Goal: Task Accomplishment & Management: Use online tool/utility

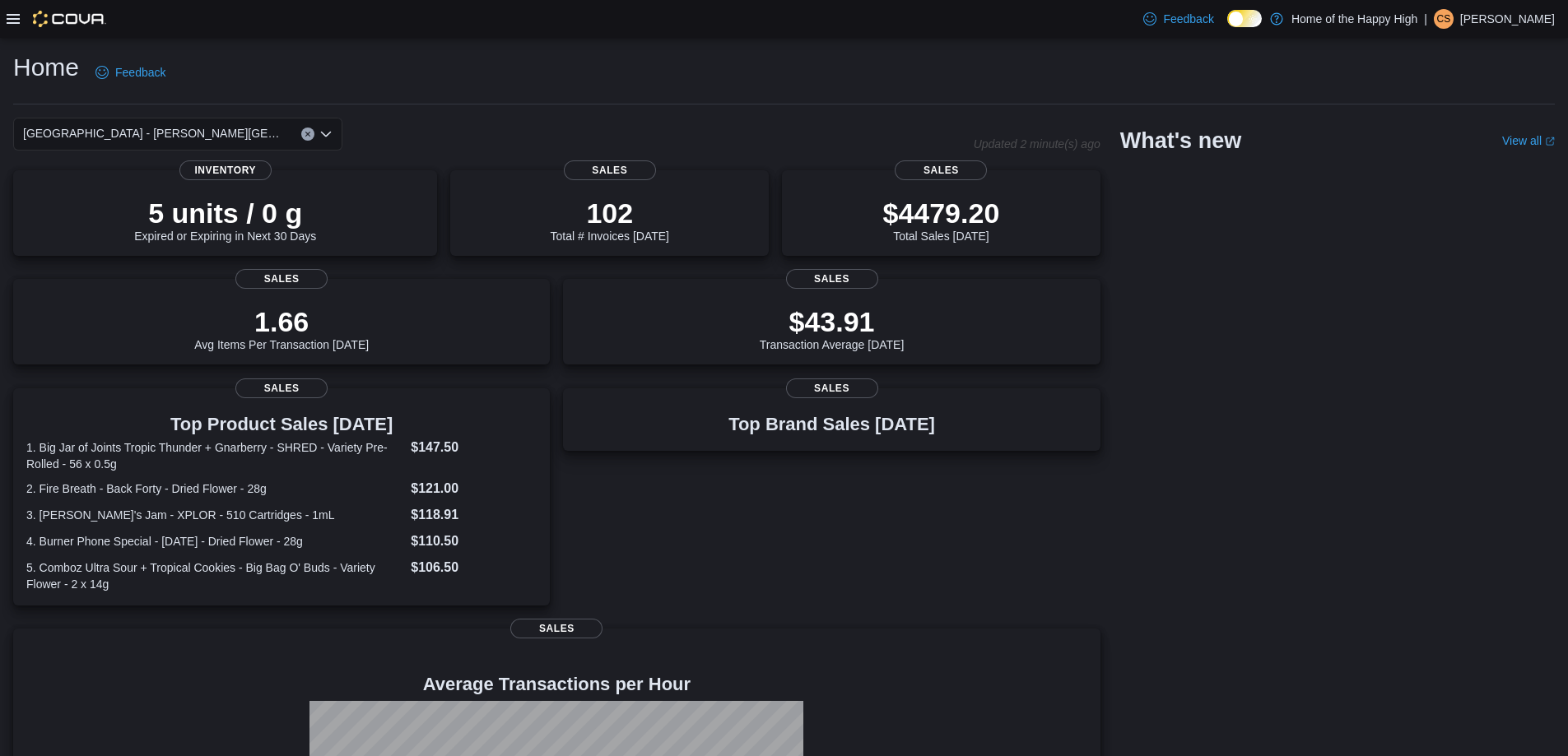
click at [12, 12] on icon at bounding box center [13, 19] width 13 height 13
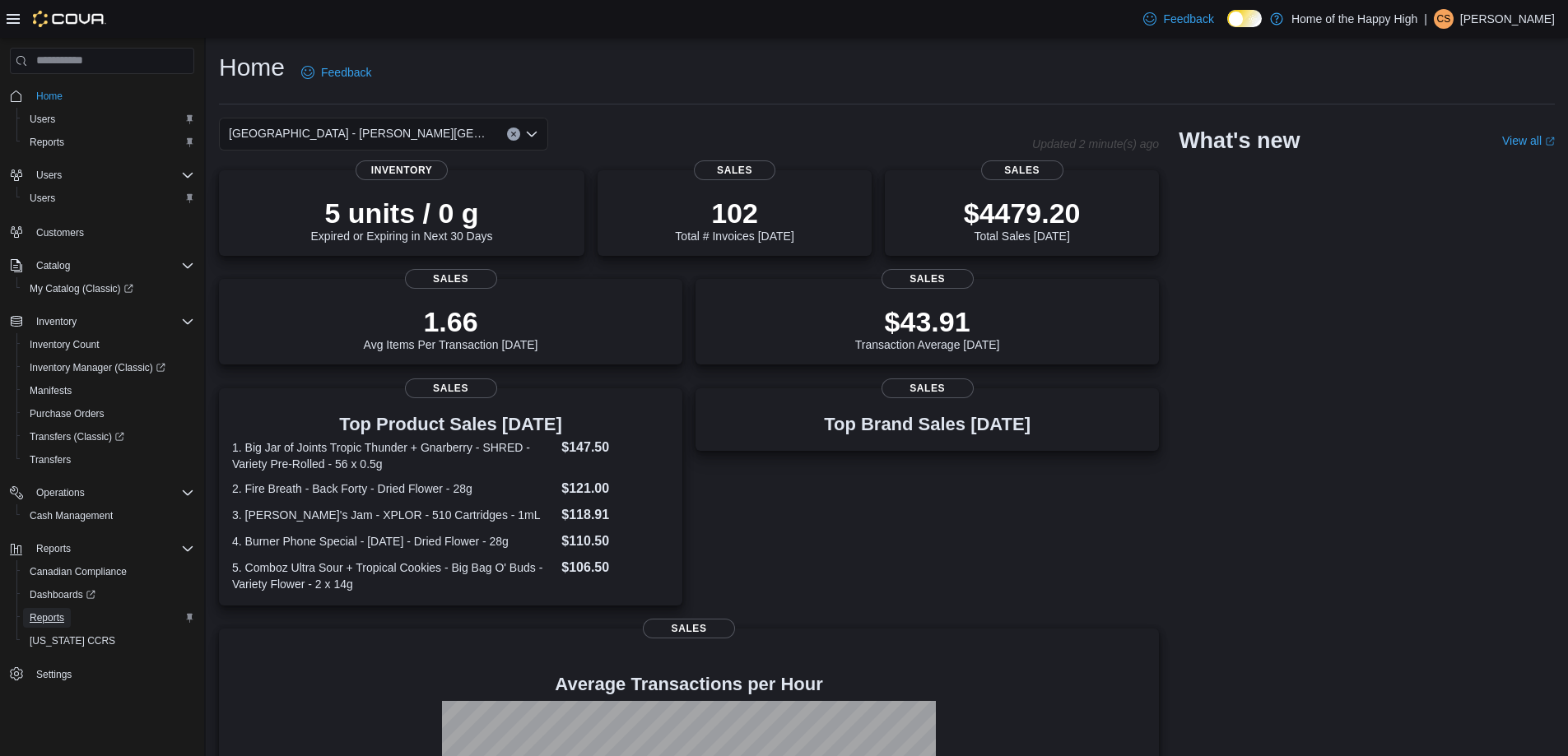
click at [53, 621] on span "Reports" at bounding box center [47, 618] width 34 height 13
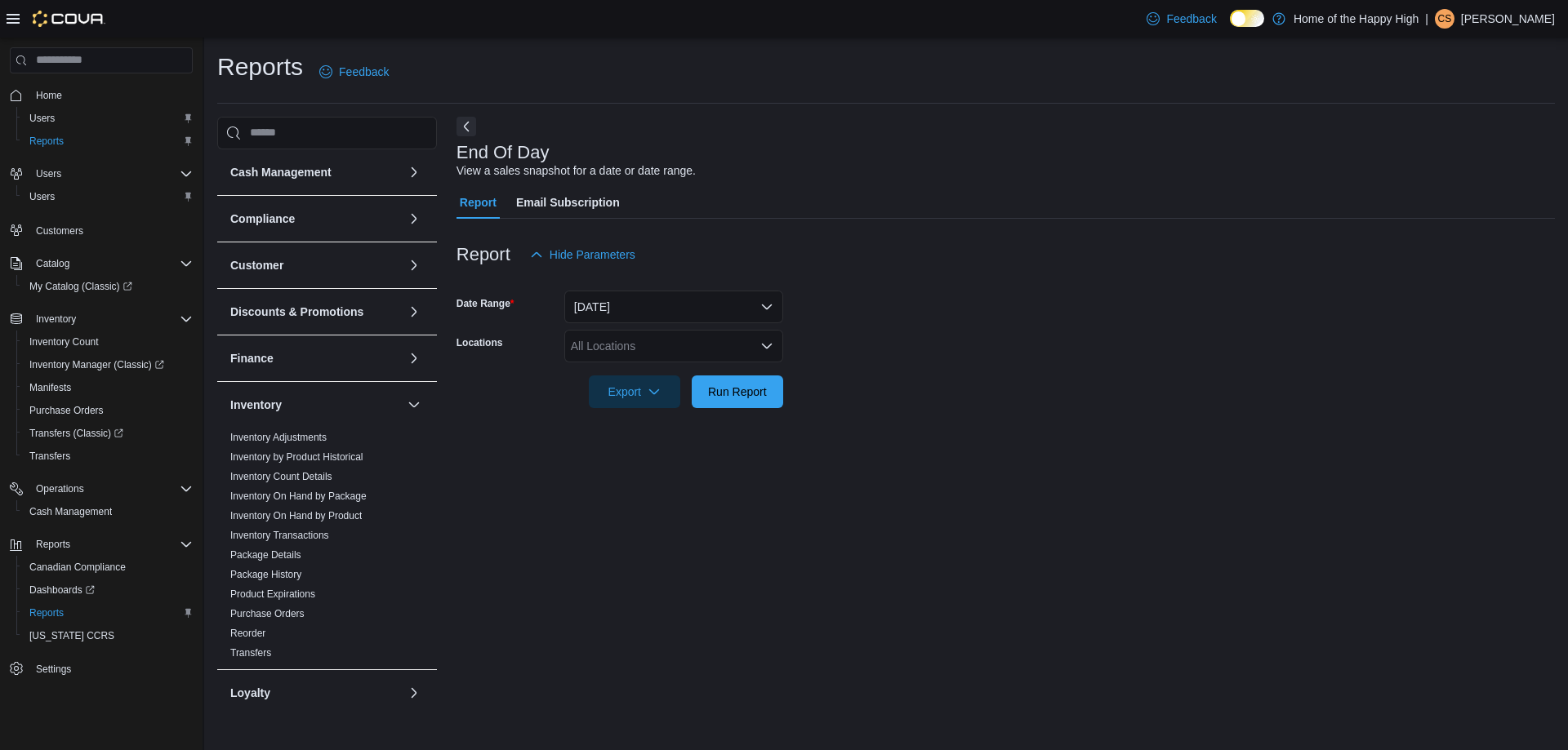
click at [618, 347] on div "All Locations" at bounding box center [673, 346] width 219 height 32
type input "****"
click at [701, 368] on span "[GEOGRAPHIC_DATA] - [PERSON_NAME][GEOGRAPHIC_DATA] - Fire & Flower" at bounding box center [842, 374] width 421 height 17
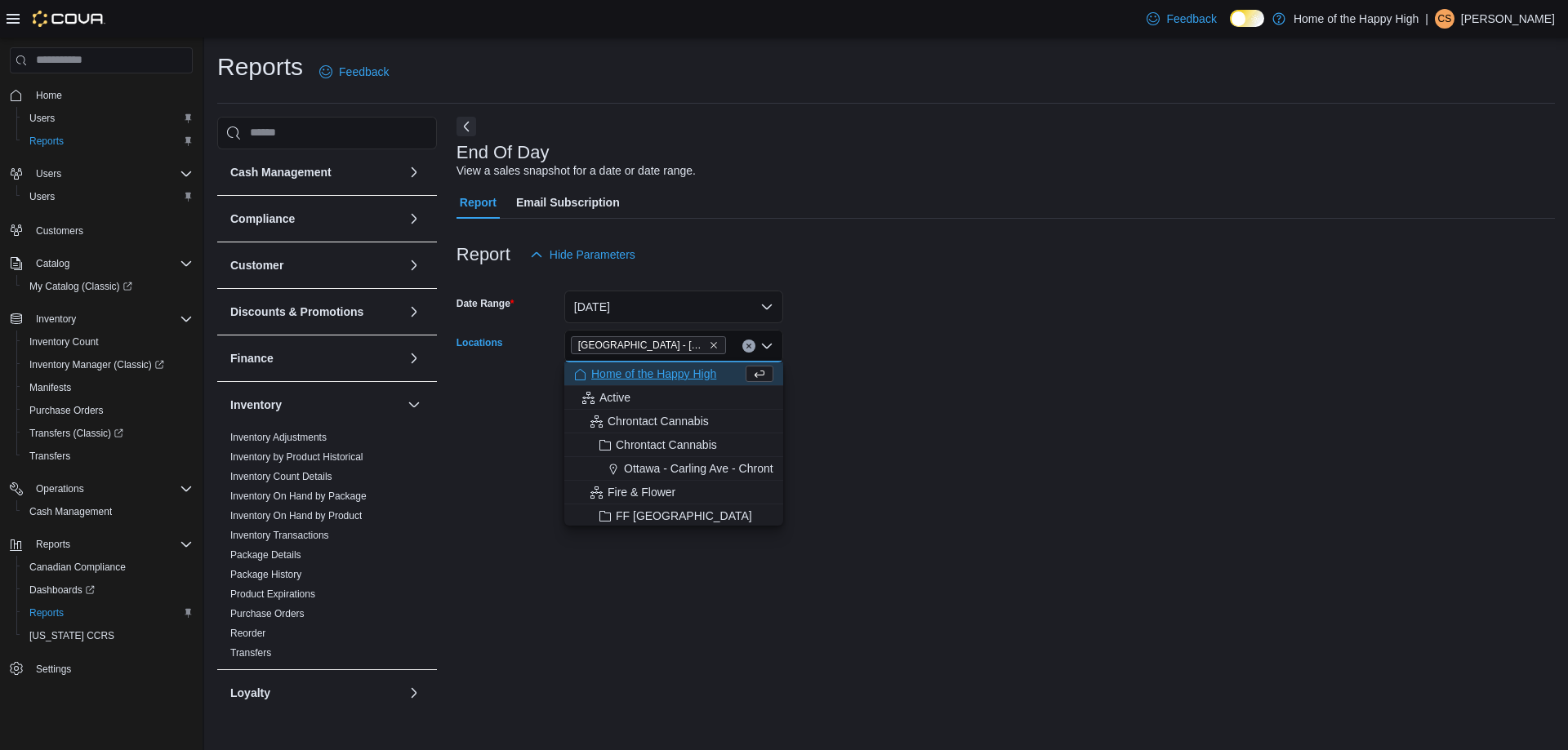
click at [1104, 367] on div at bounding box center [1005, 369] width 1098 height 13
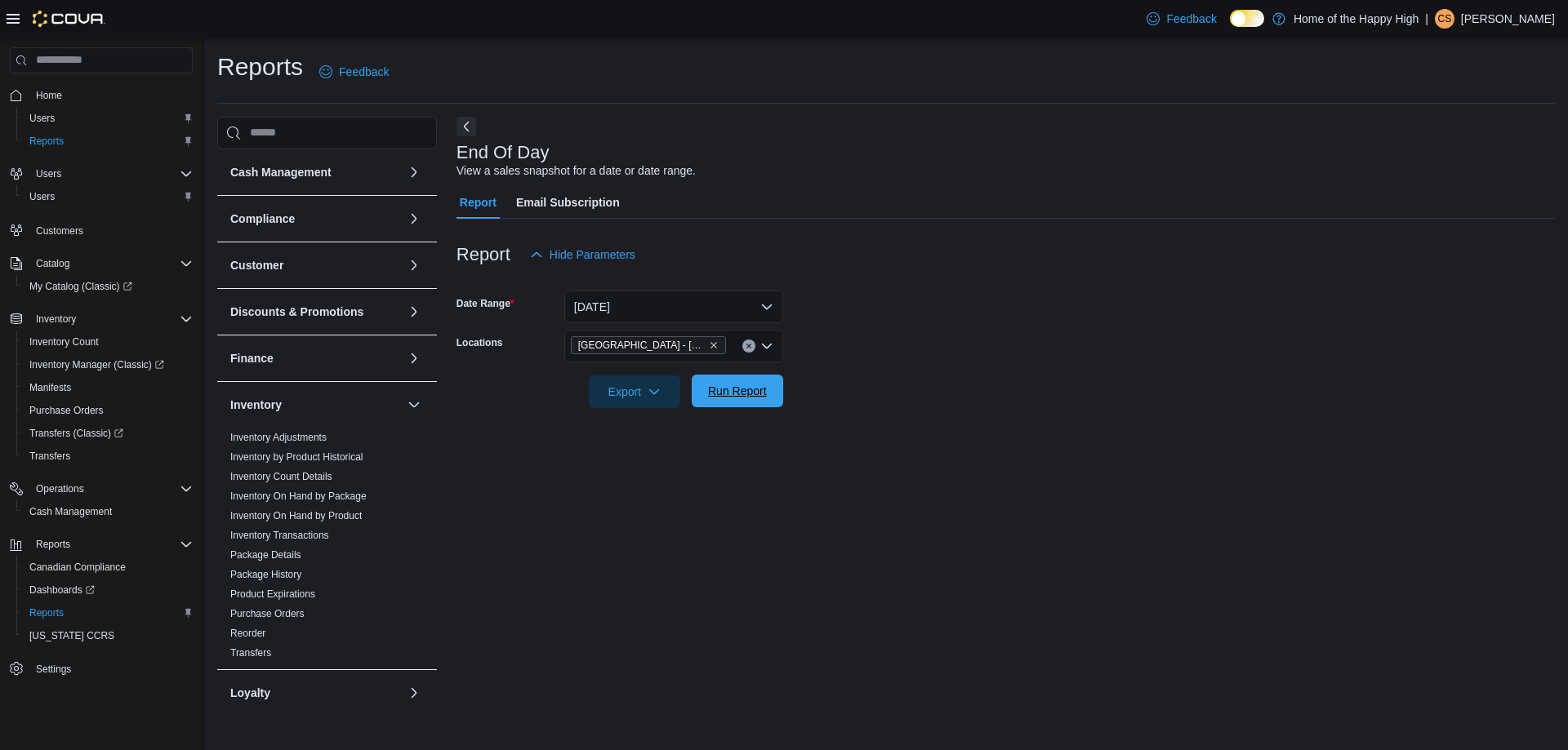
click at [734, 382] on span "Run Report" at bounding box center [737, 390] width 72 height 32
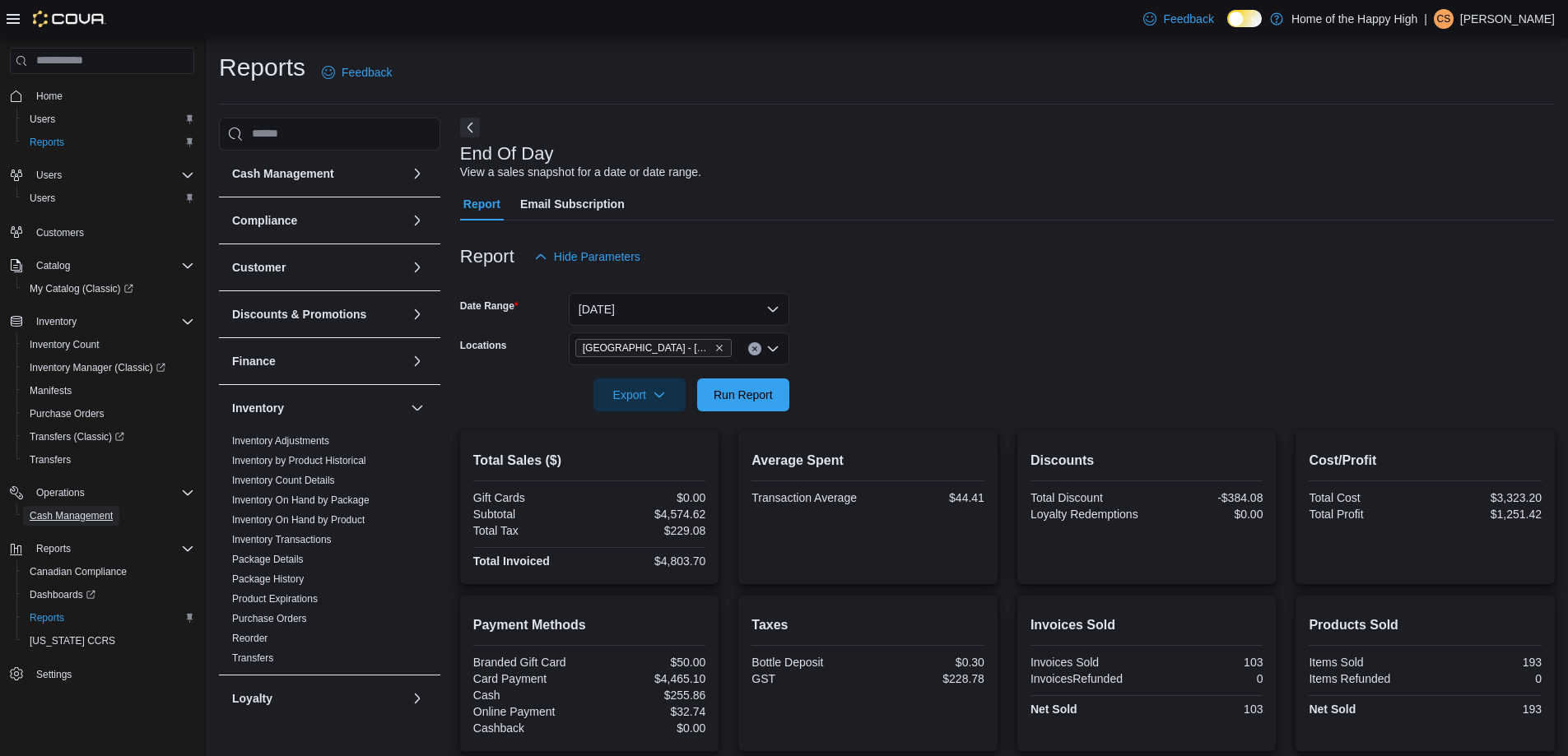
scroll to position [199, 0]
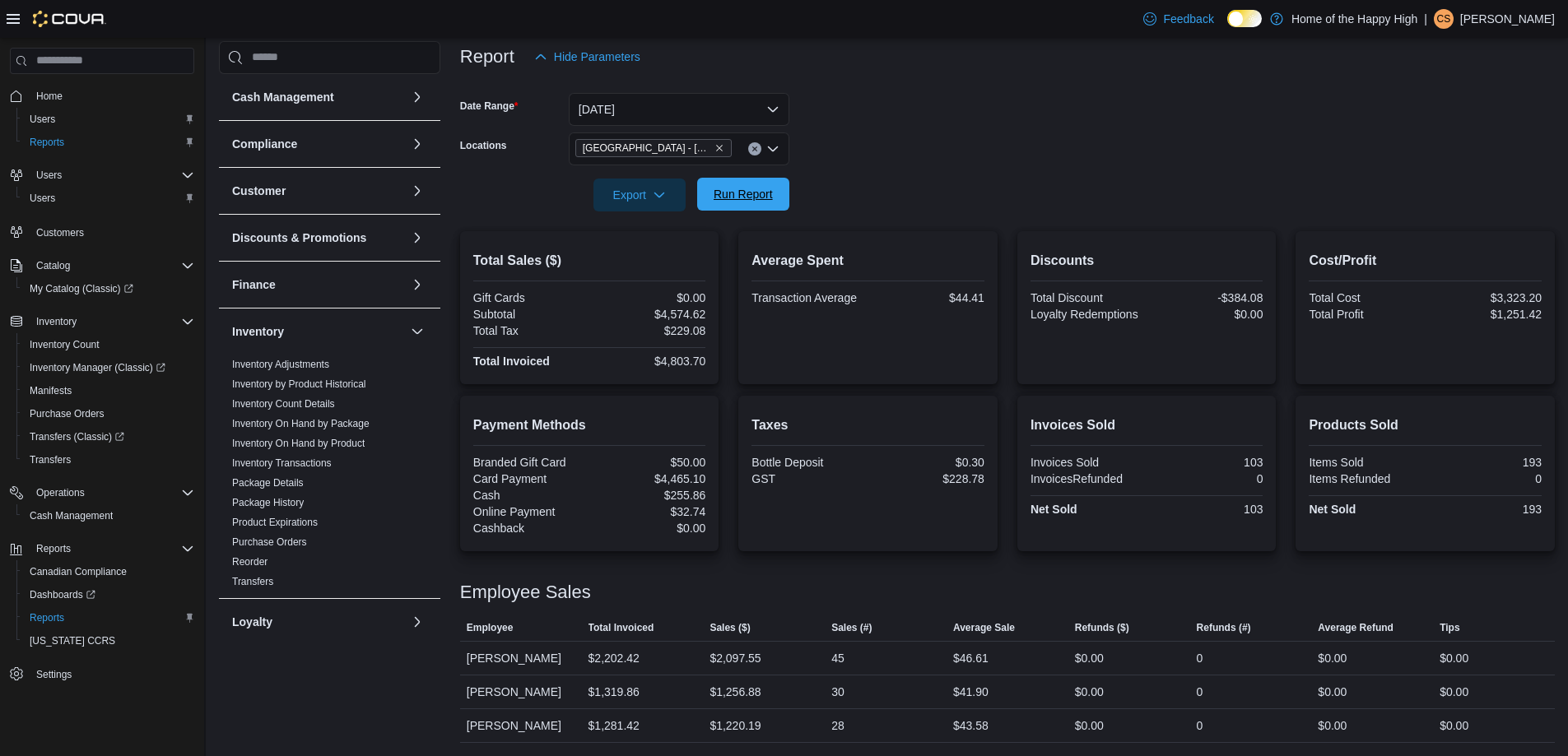
click at [761, 202] on span "Run Report" at bounding box center [743, 194] width 60 height 17
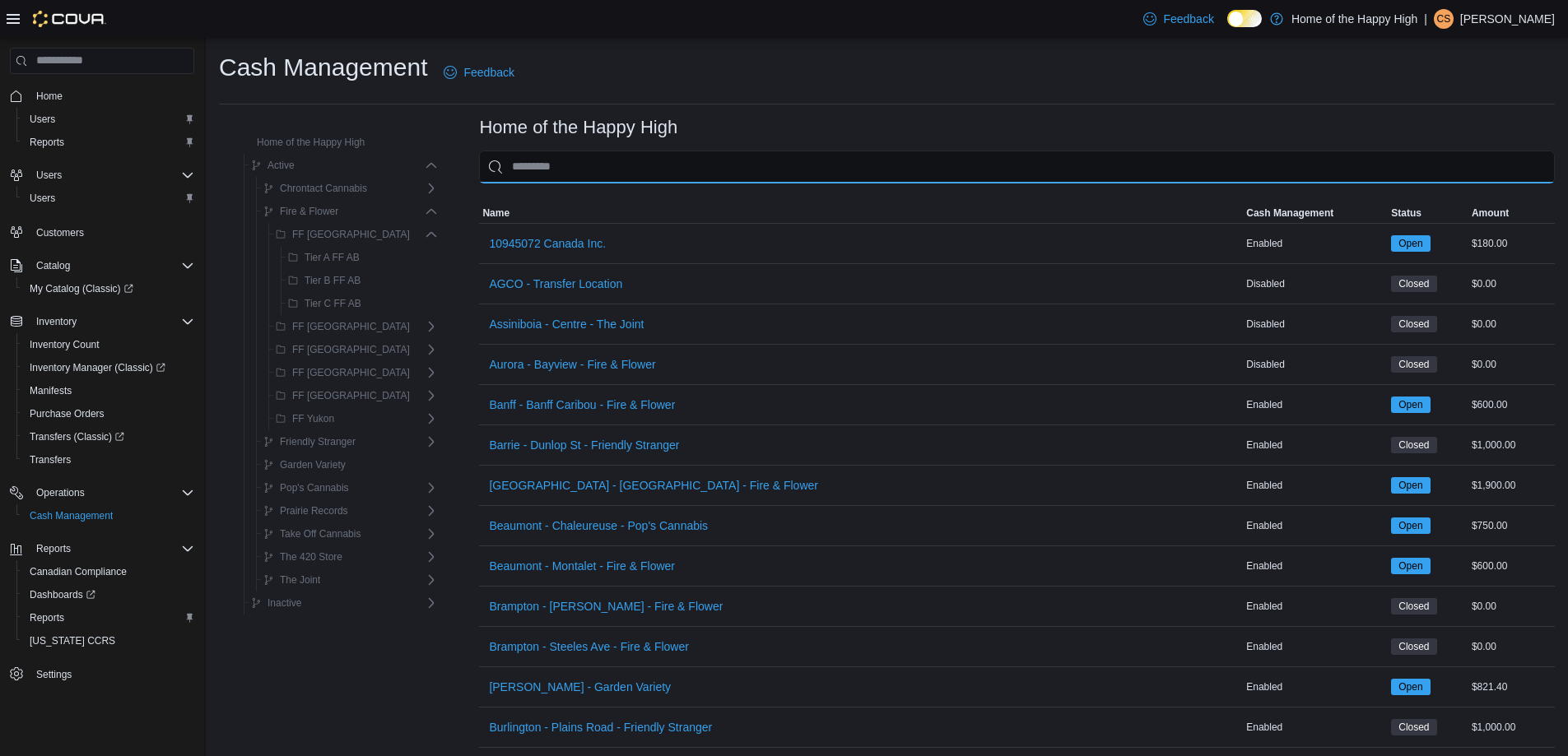
click at [644, 176] on input "This is a search bar. As you type, the results lower in the page will automatic…" at bounding box center [1017, 167] width 1076 height 33
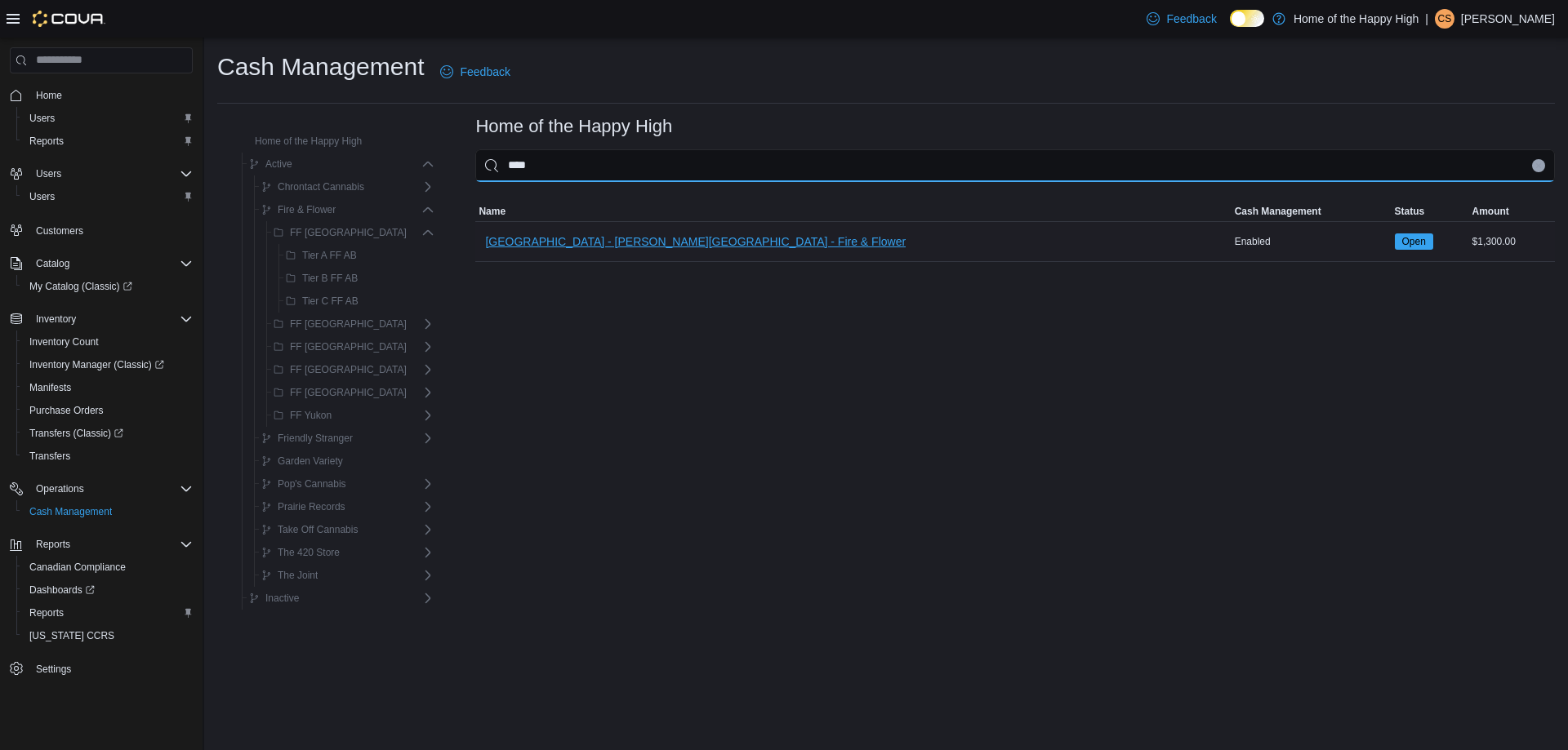
type input "****"
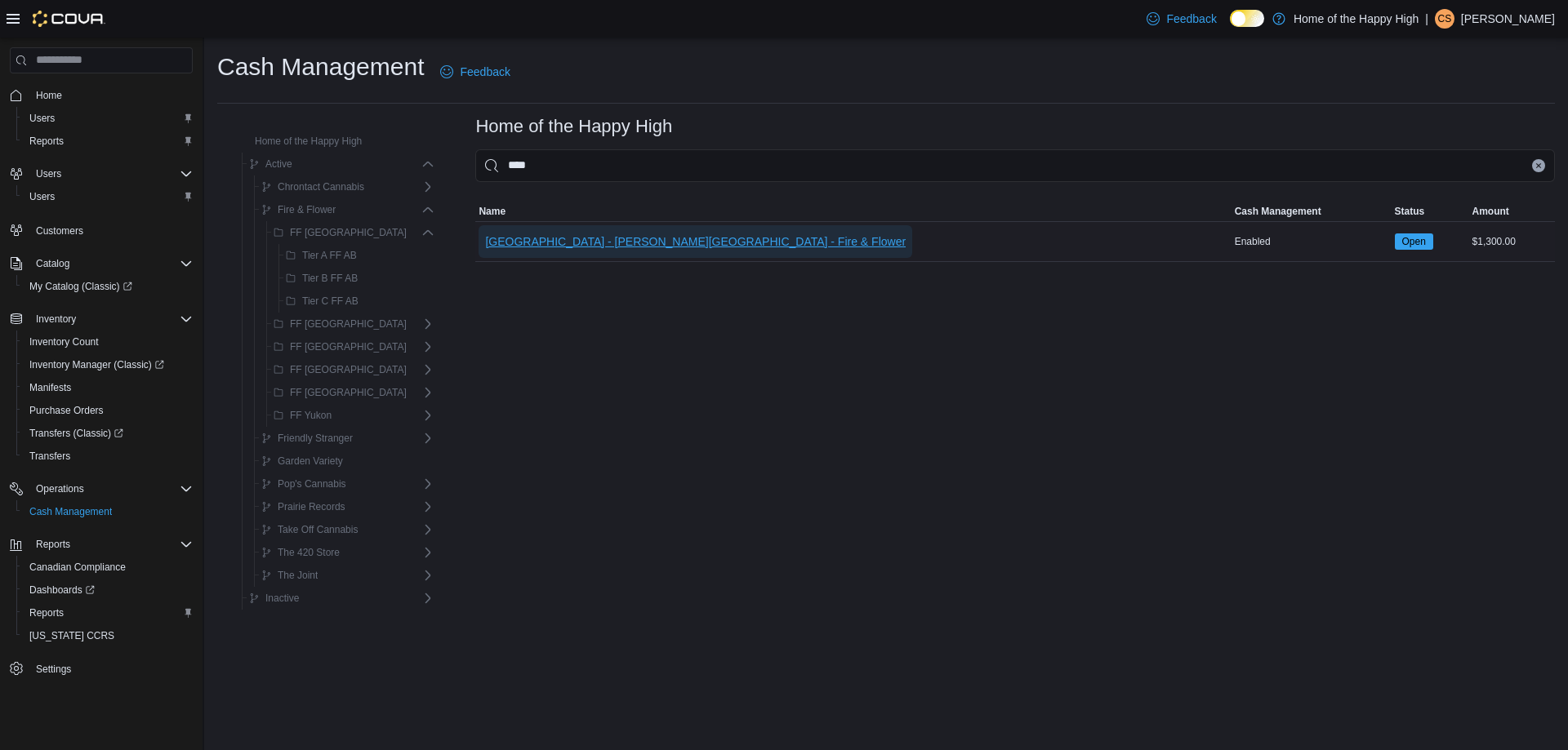
click at [683, 235] on span "[GEOGRAPHIC_DATA] - [PERSON_NAME][GEOGRAPHIC_DATA] - Fire & Flower" at bounding box center [695, 241] width 421 height 17
